Goal: Check status: Check status

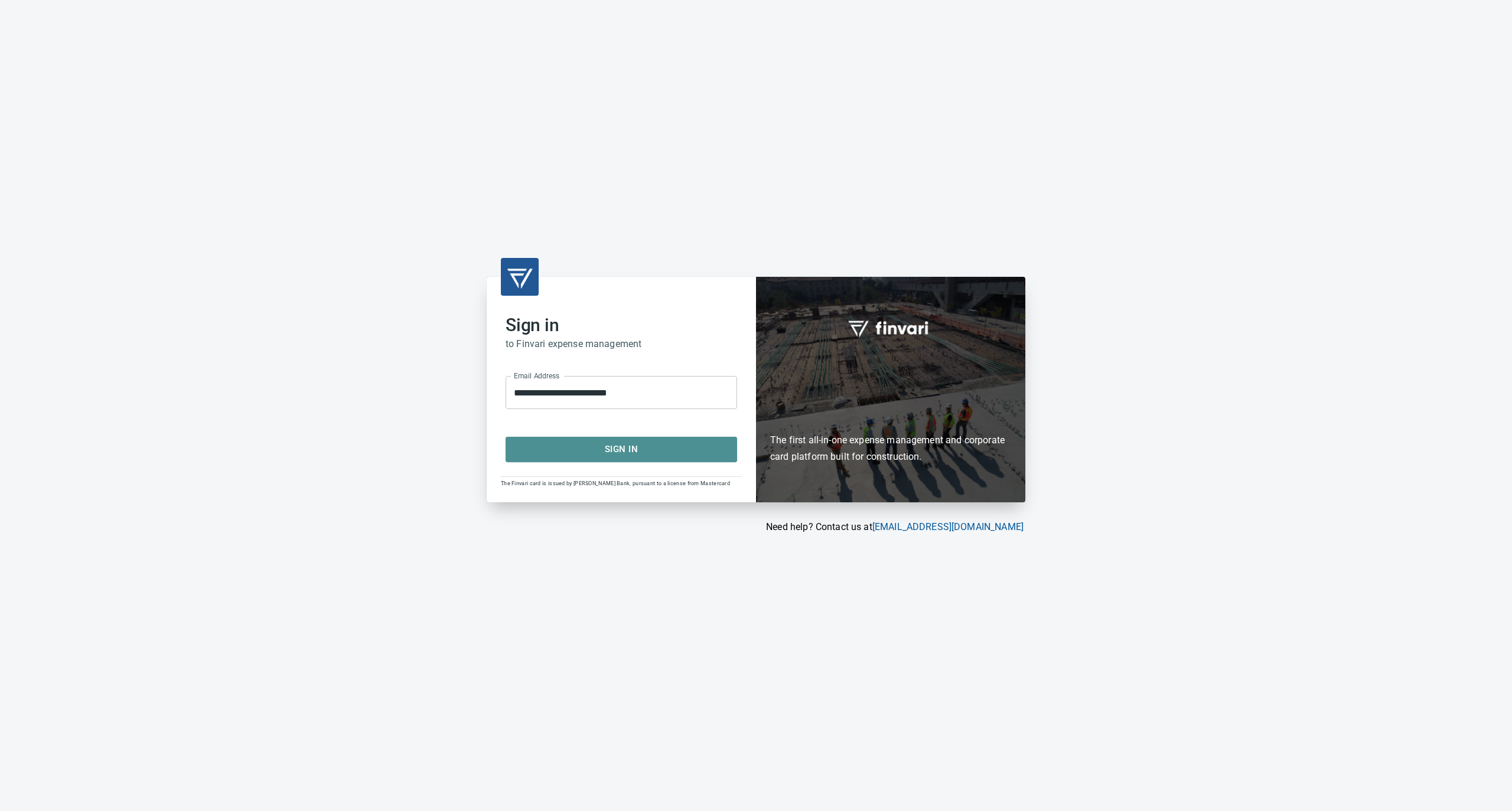
click at [607, 450] on span "Sign In" at bounding box center [621, 449] width 205 height 16
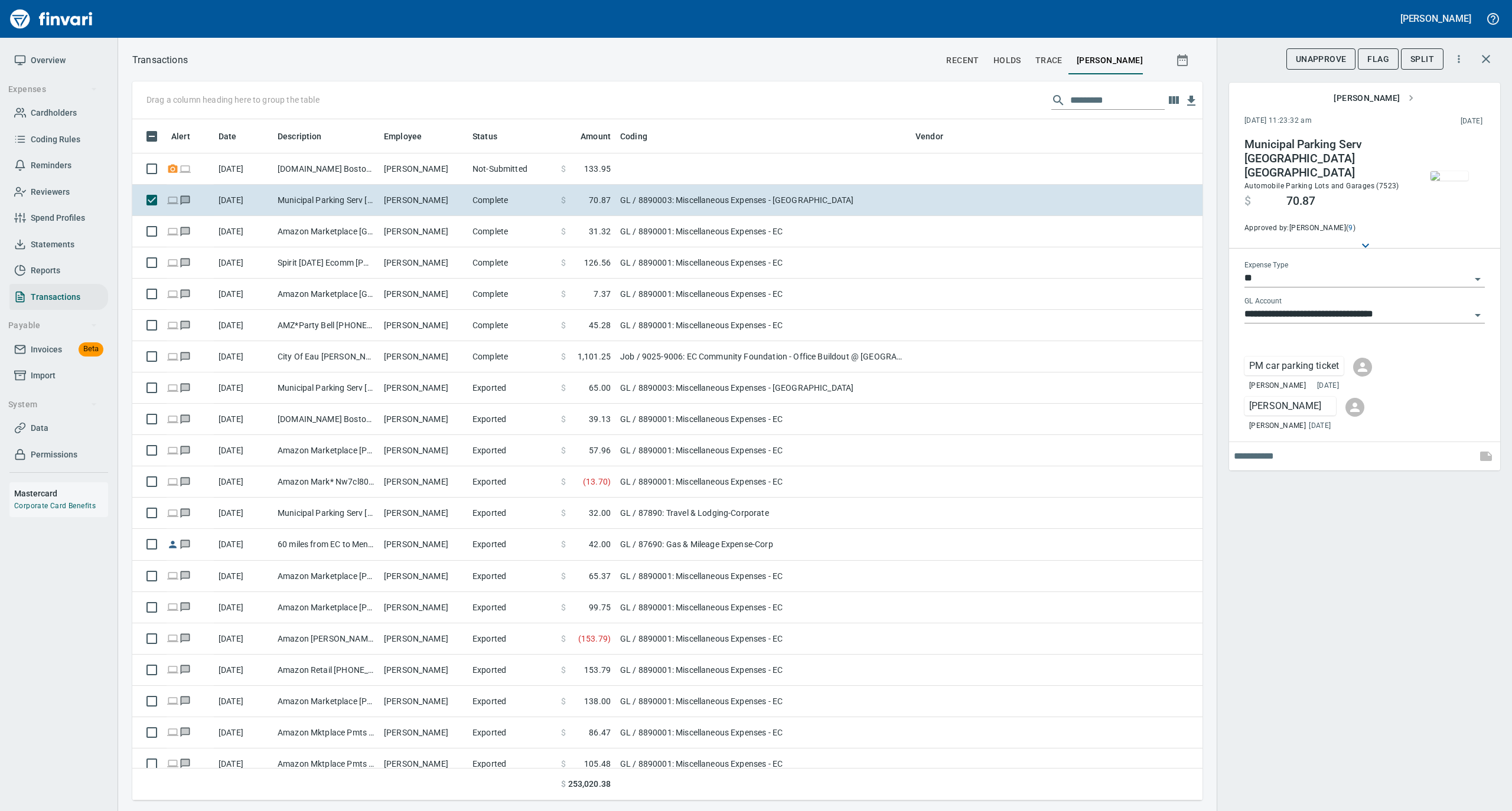
scroll to position [669, 1047]
click at [59, 241] on span "Statements" at bounding box center [52, 244] width 44 height 15
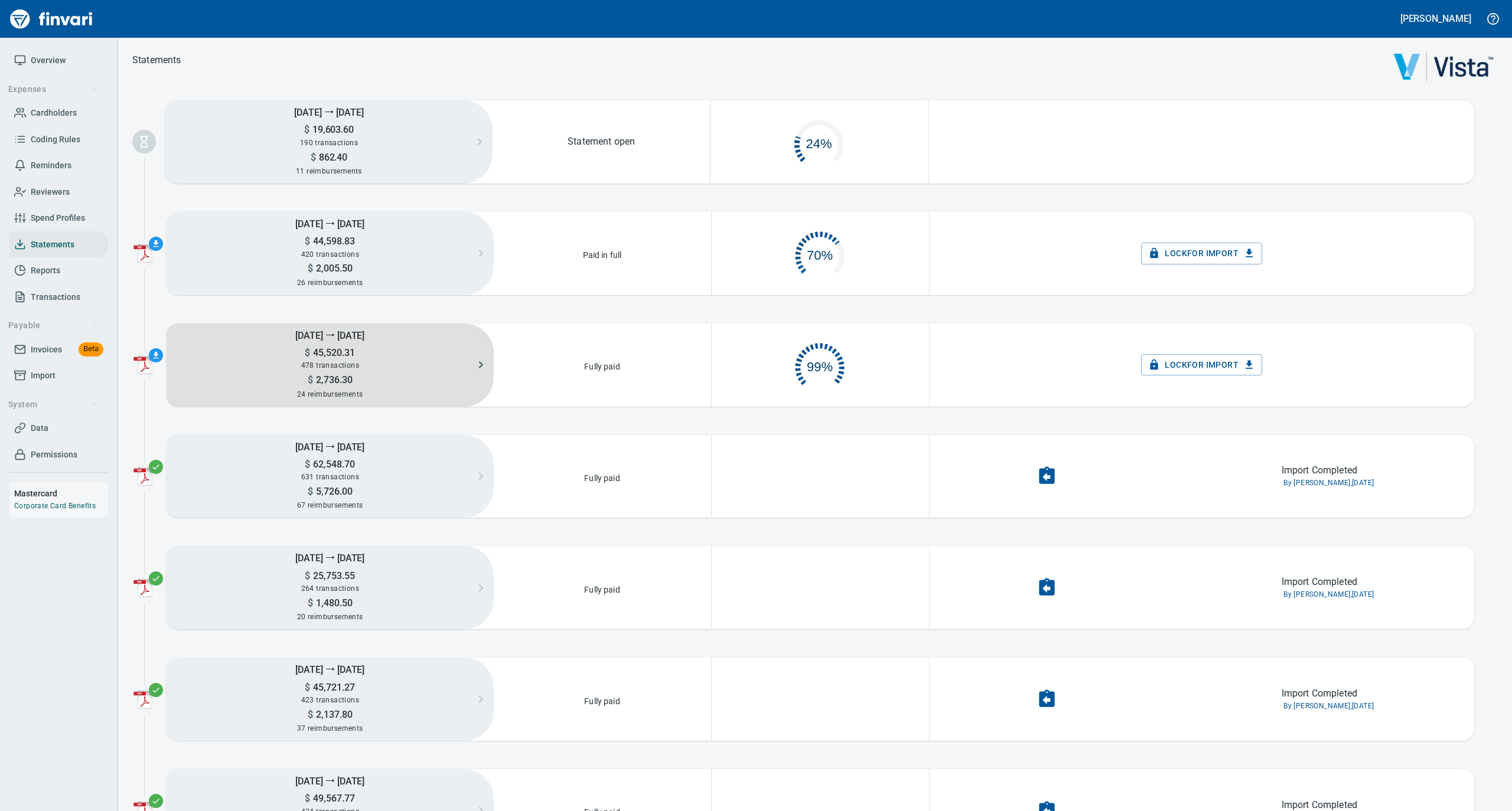
scroll to position [57, 204]
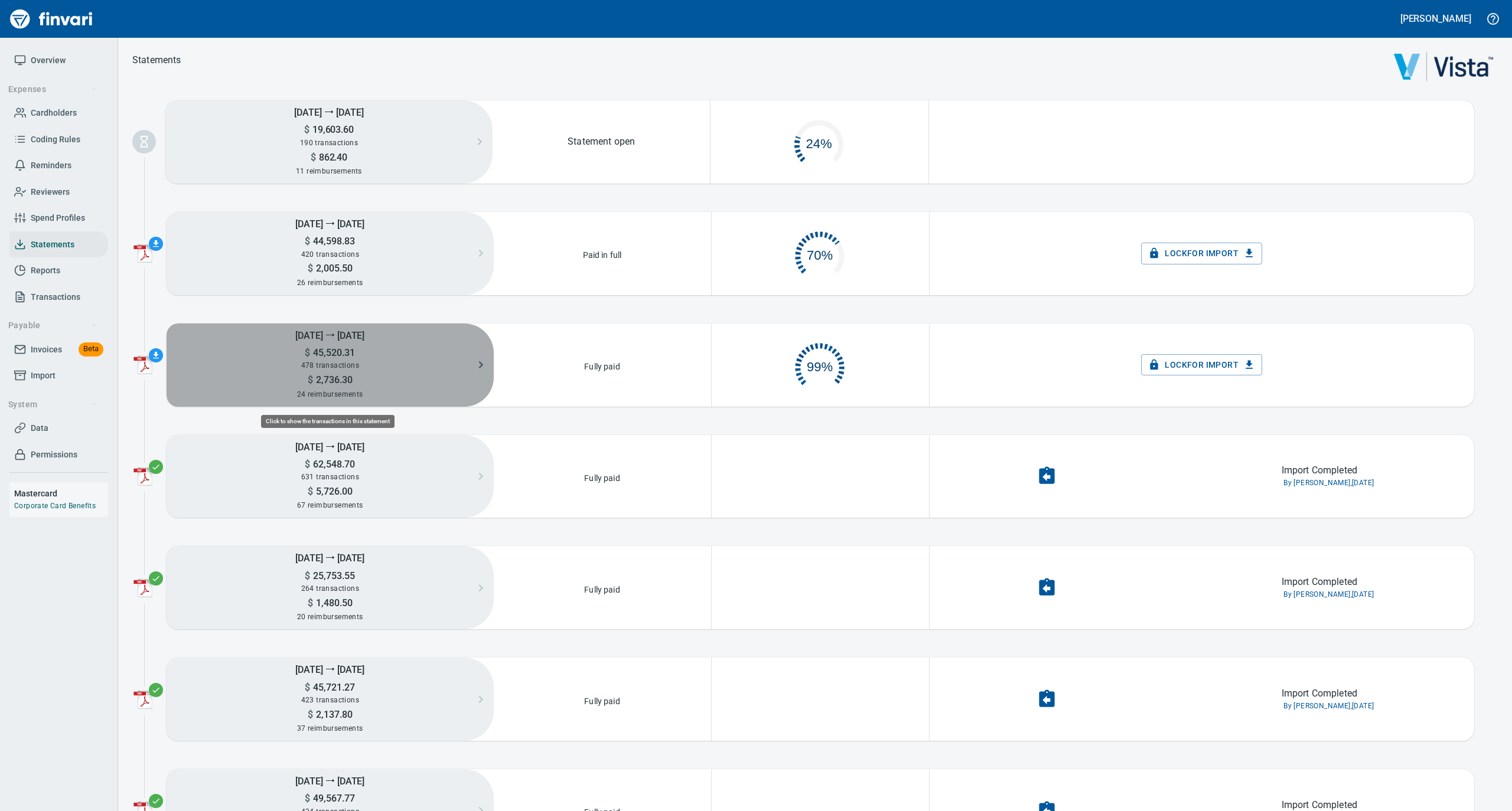
click at [353, 364] on span "478 transactions" at bounding box center [330, 365] width 58 height 8
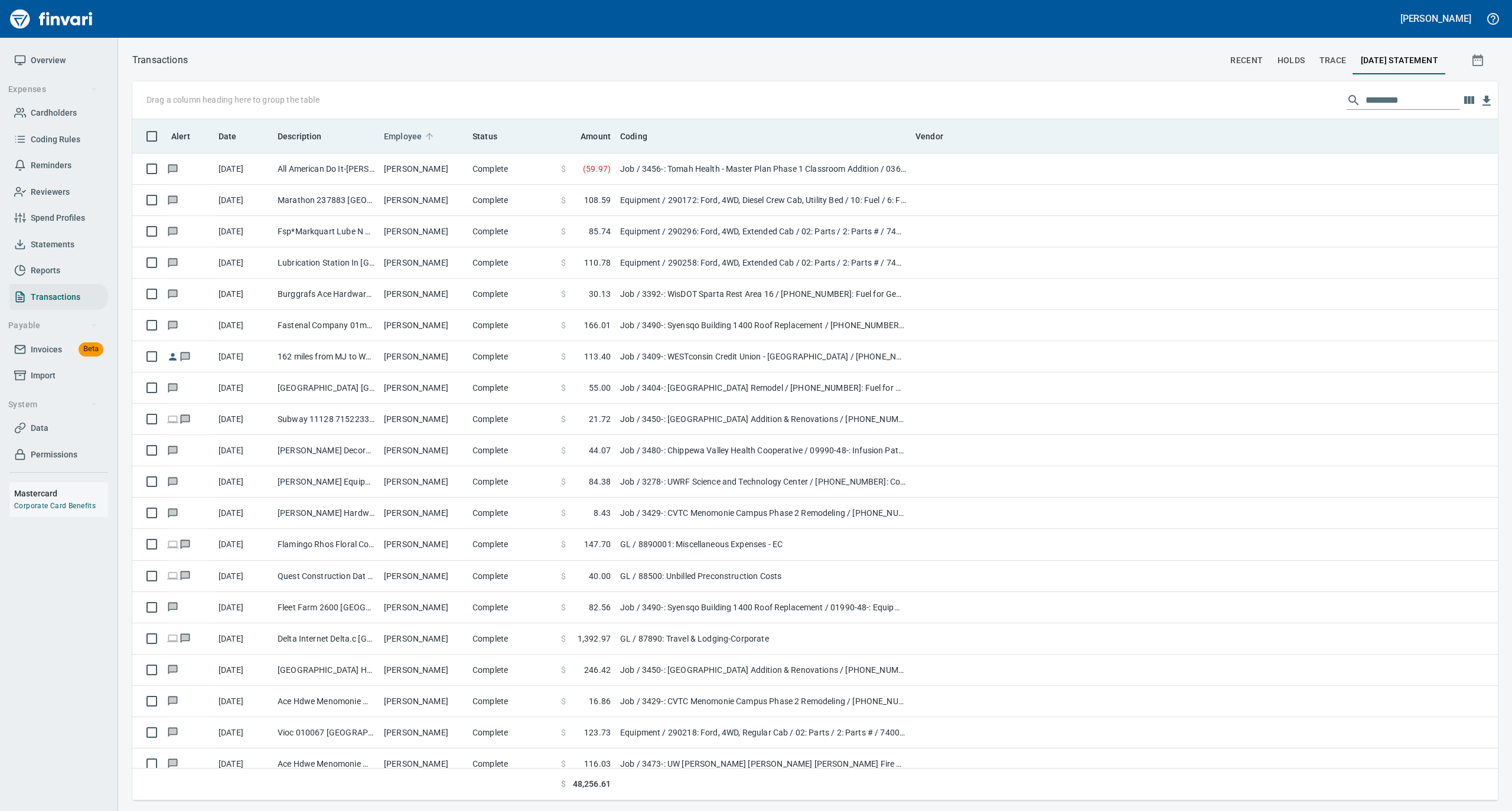
scroll to position [669, 1342]
click at [426, 134] on icon at bounding box center [429, 136] width 7 height 7
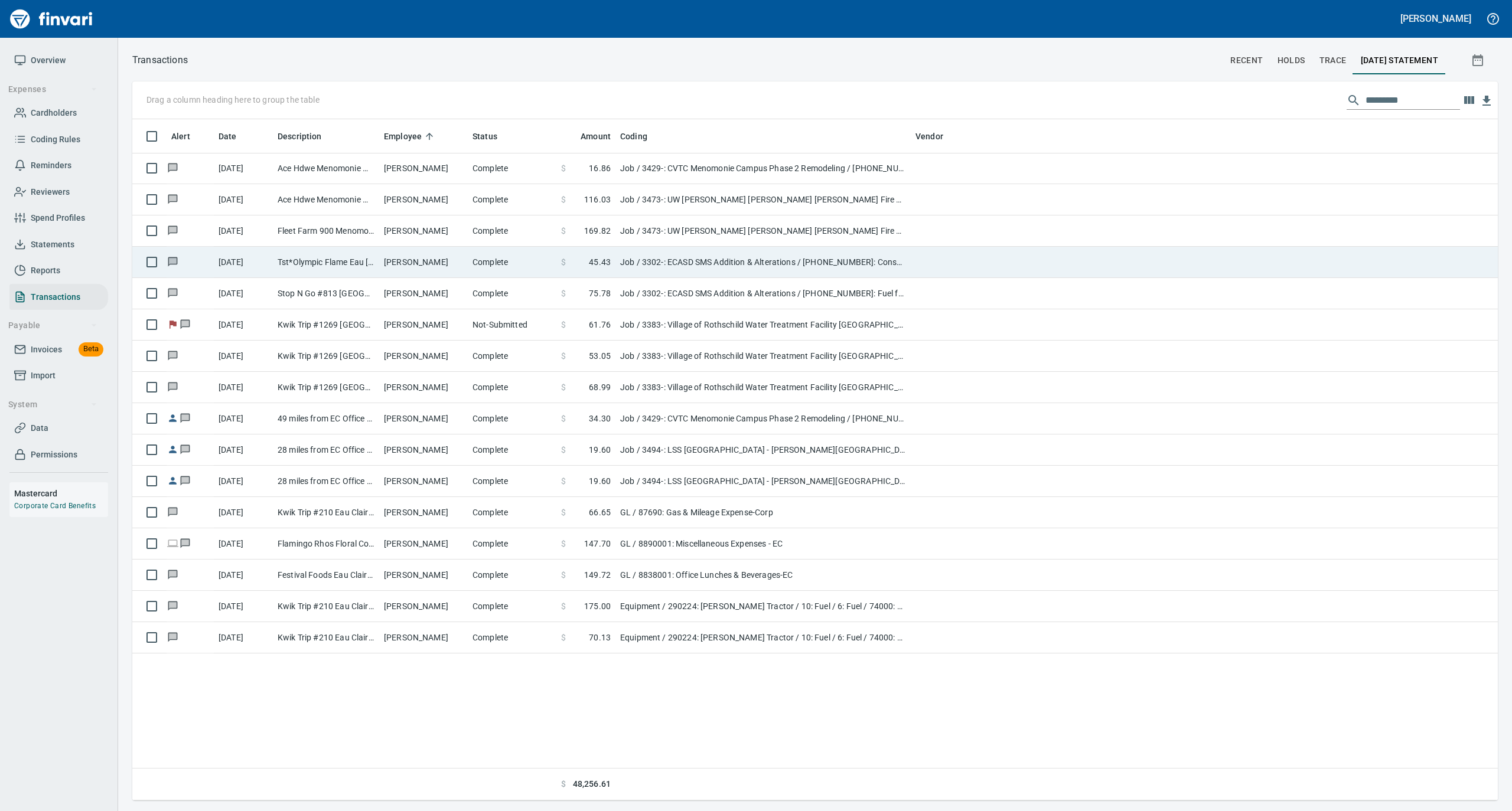
scroll to position [8972, 0]
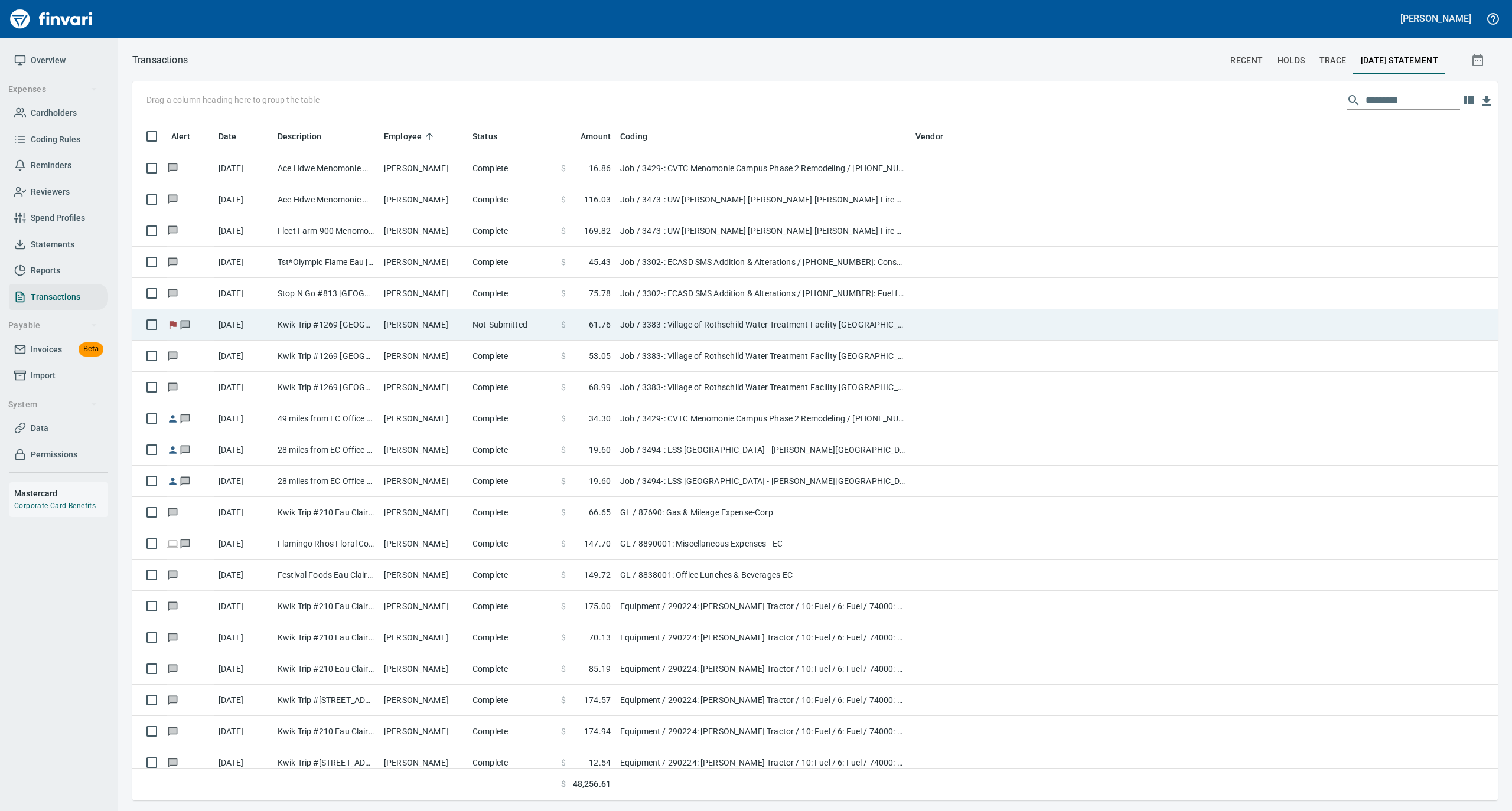
click at [456, 330] on td "[PERSON_NAME]" at bounding box center [423, 325] width 89 height 31
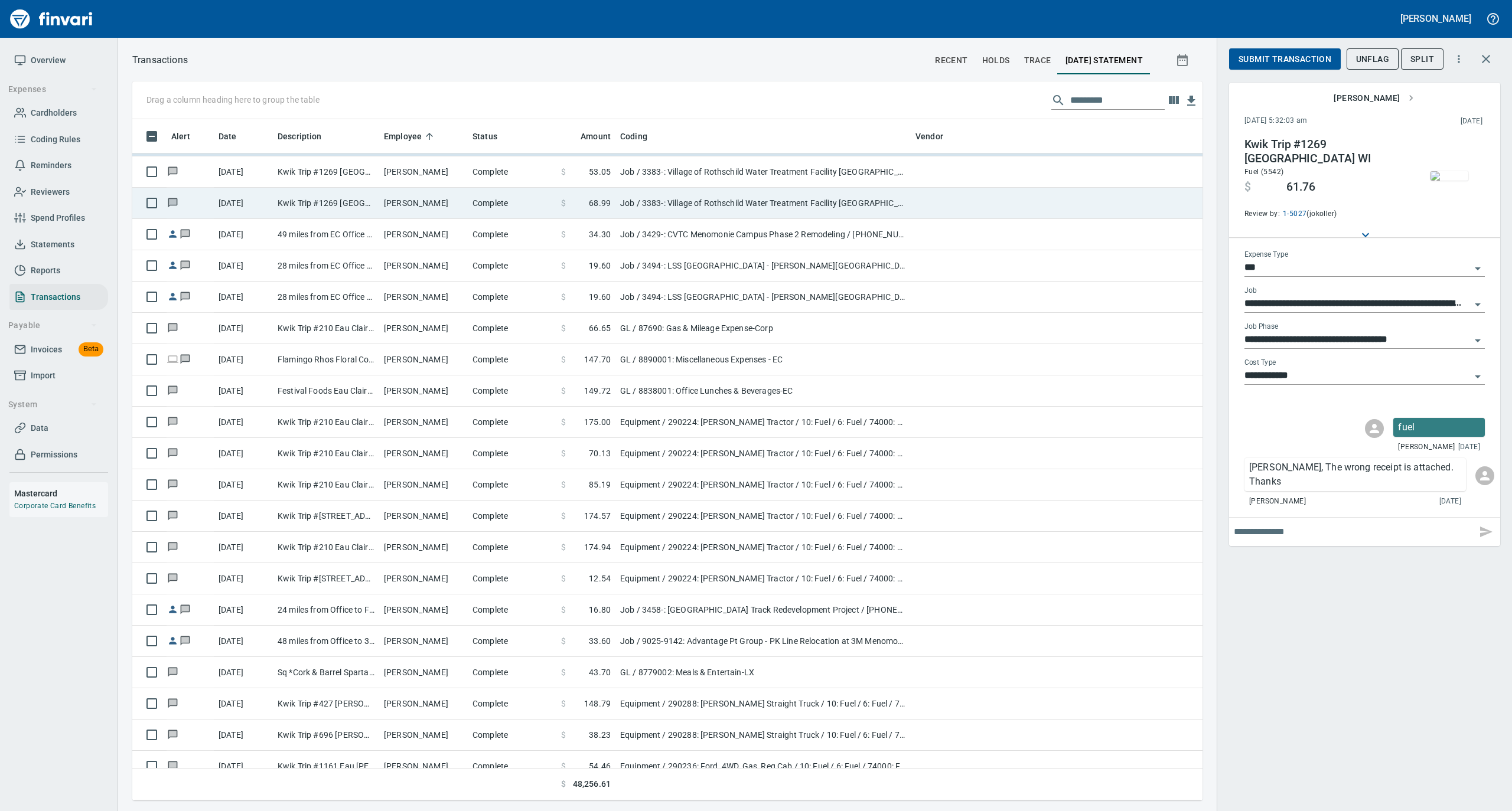
scroll to position [9128, 0]
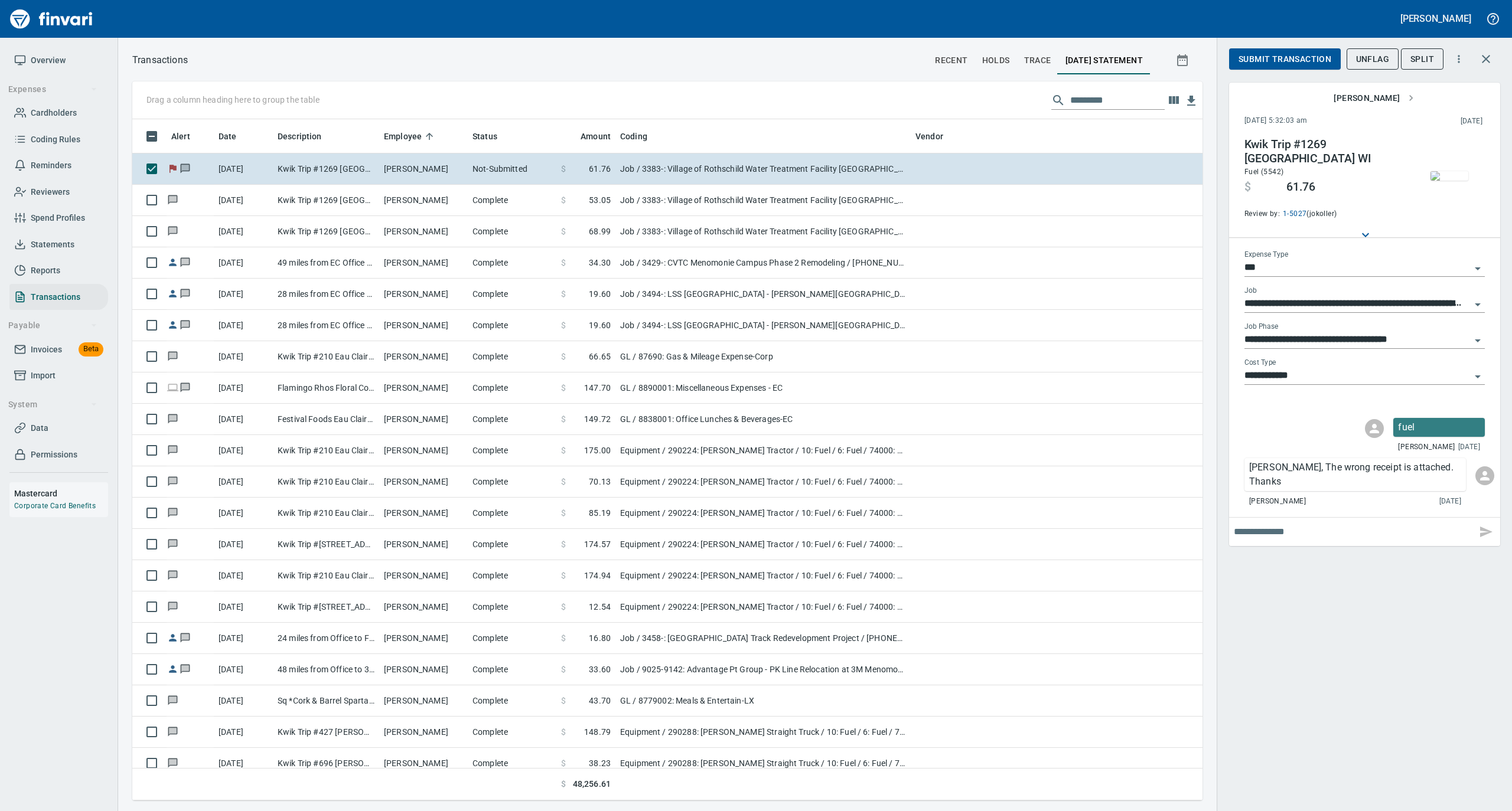
click at [1446, 178] on img "button" at bounding box center [1449, 176] width 38 height 9
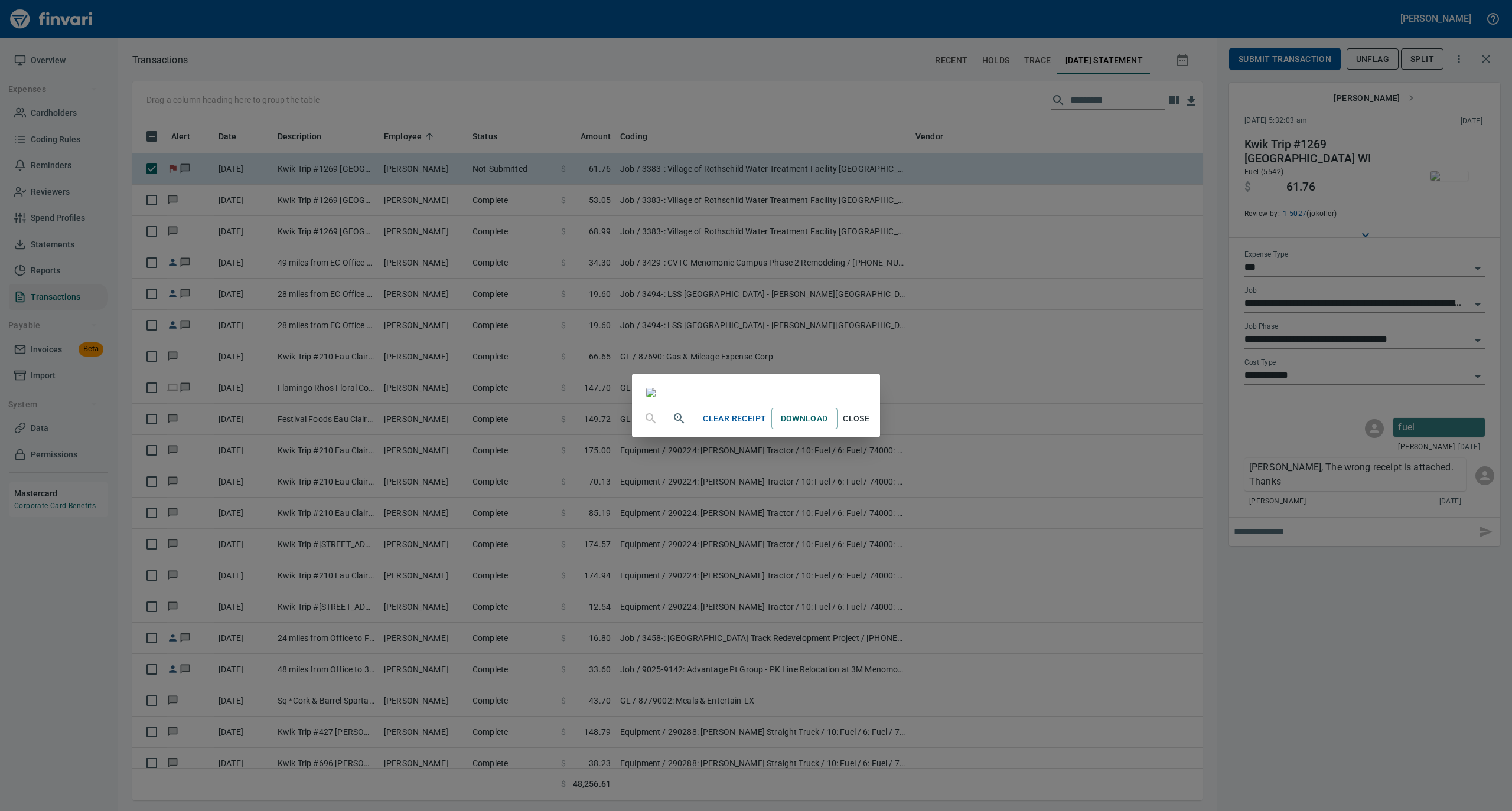
click at [870, 426] on span "Close" at bounding box center [856, 419] width 28 height 15
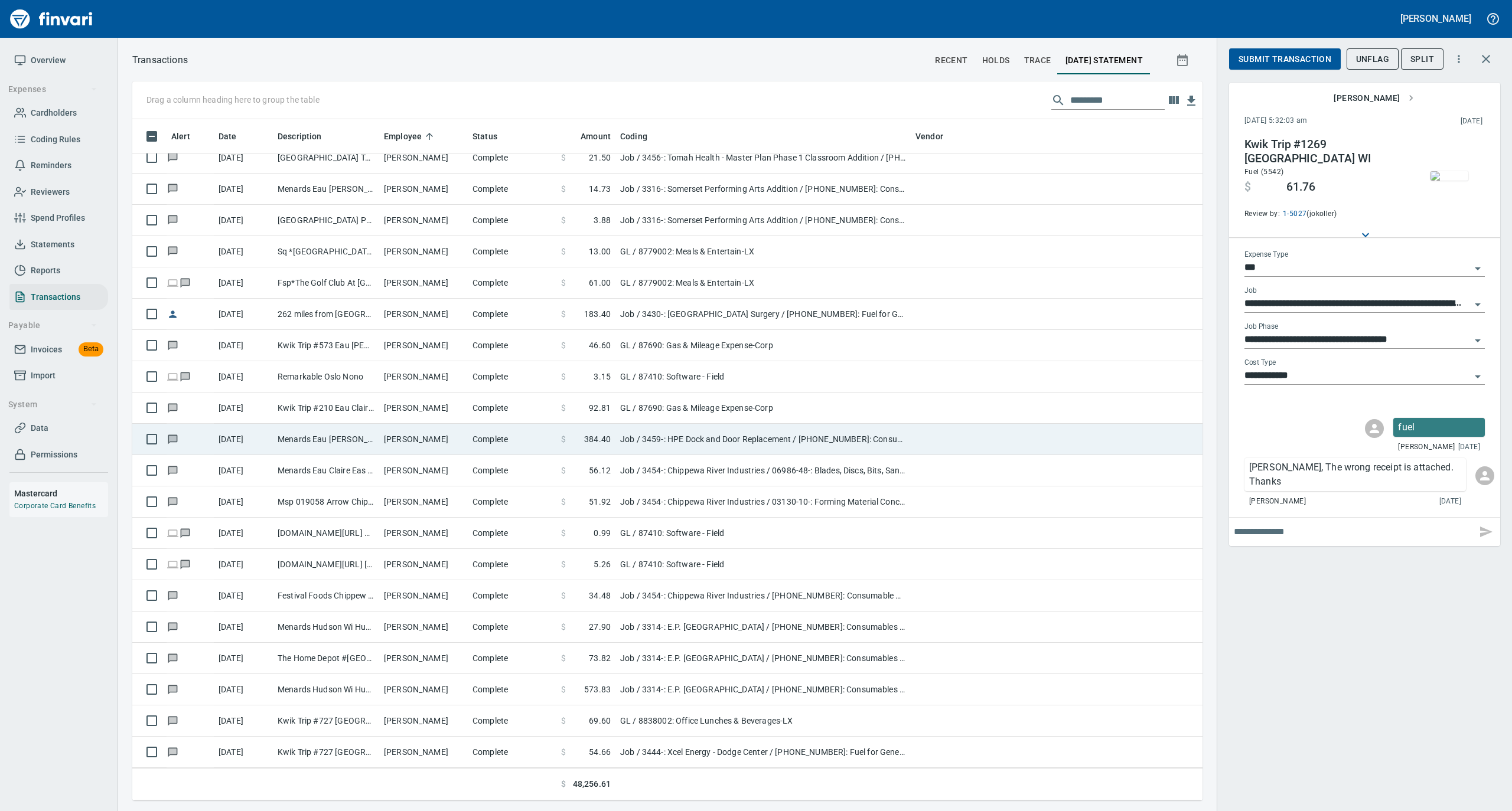
scroll to position [15187, 0]
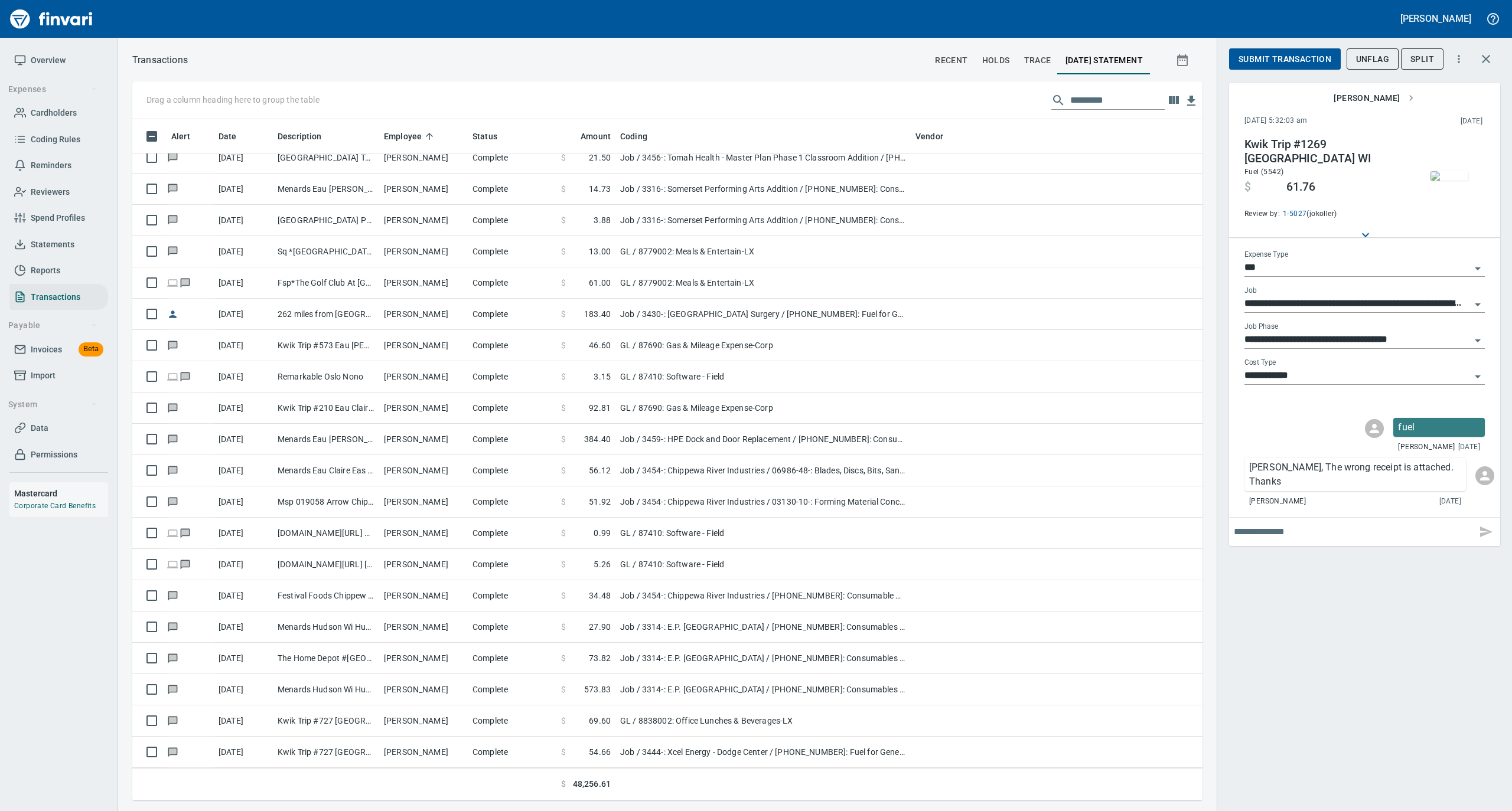
drag, startPoint x: 50, startPoint y: 61, endPoint x: 67, endPoint y: 49, distance: 20.8
click at [50, 61] on span "Overview" at bounding box center [48, 61] width 35 height 15
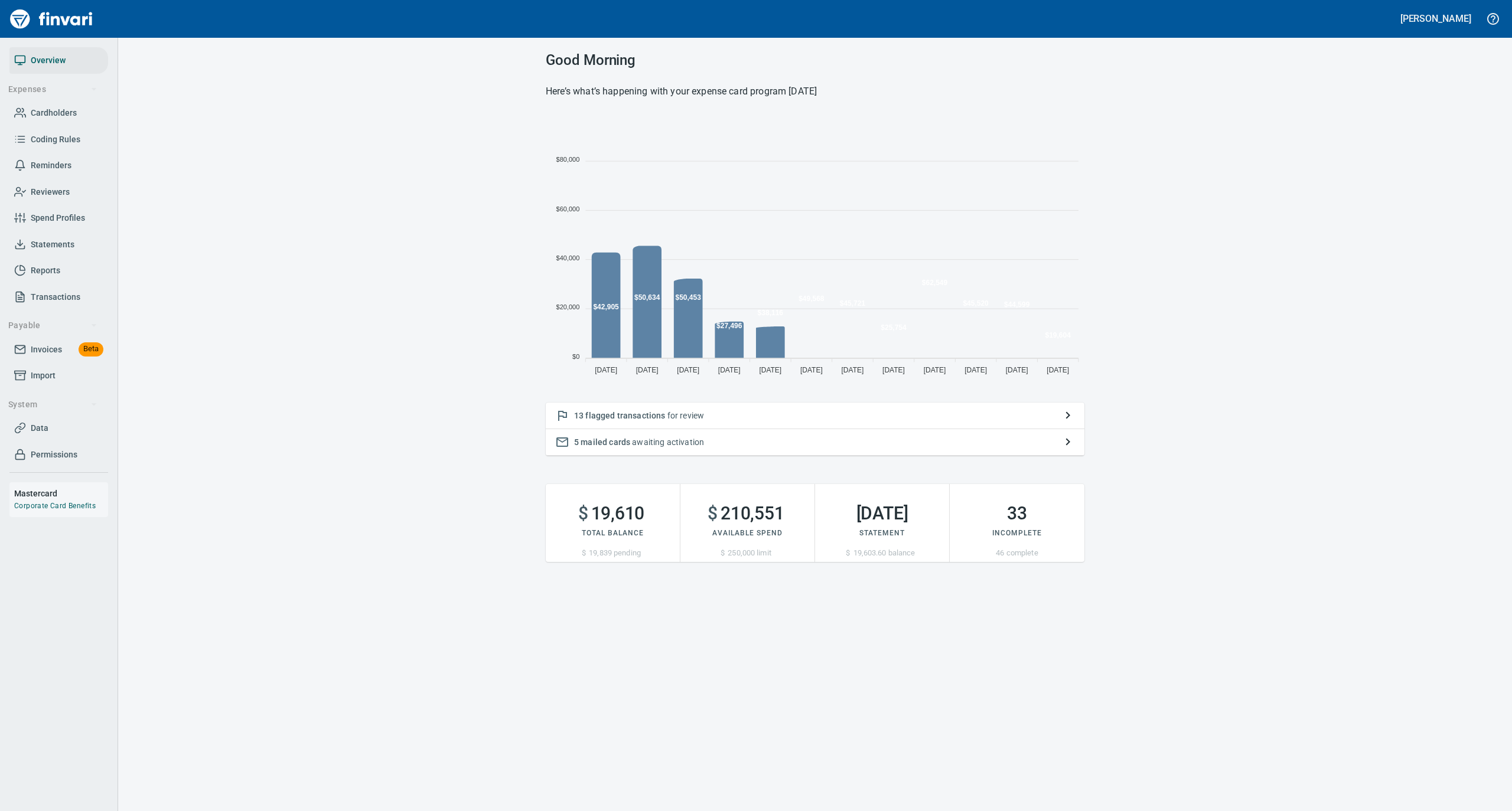
scroll to position [263, 527]
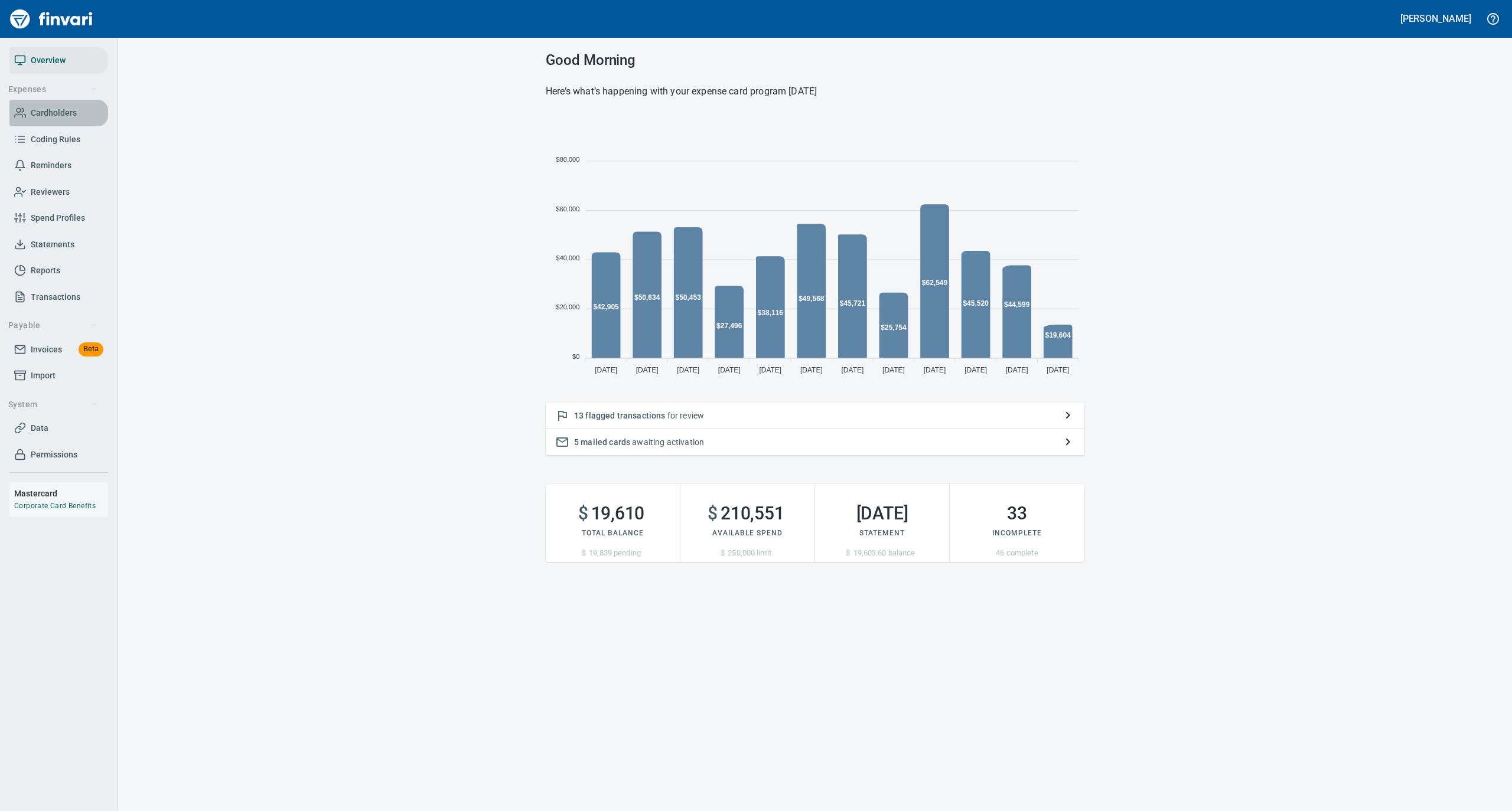
click at [36, 111] on span "Cardholders" at bounding box center [53, 113] width 46 height 15
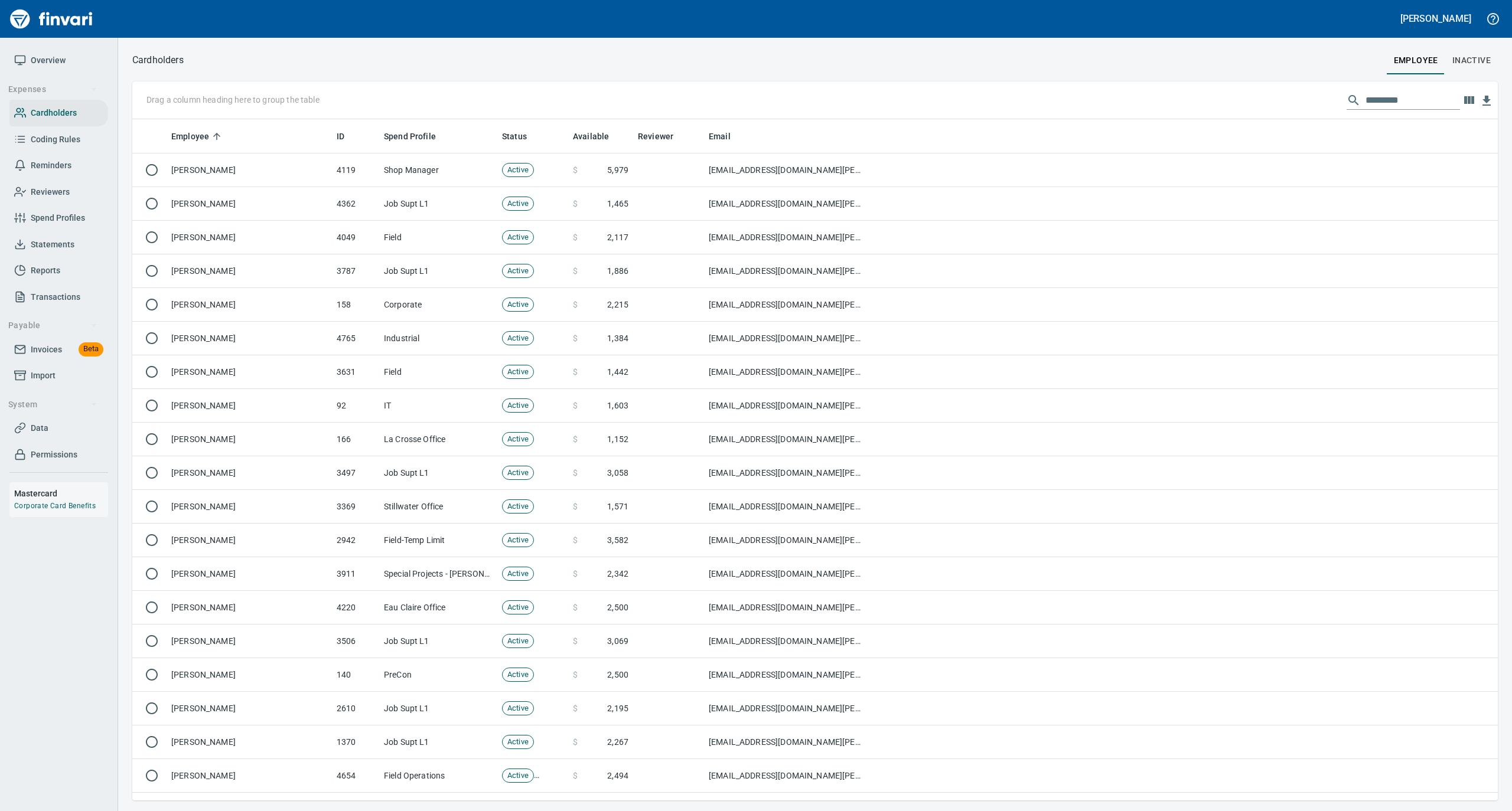
scroll to position [1, 1]
